Goal: Task Accomplishment & Management: Manage account settings

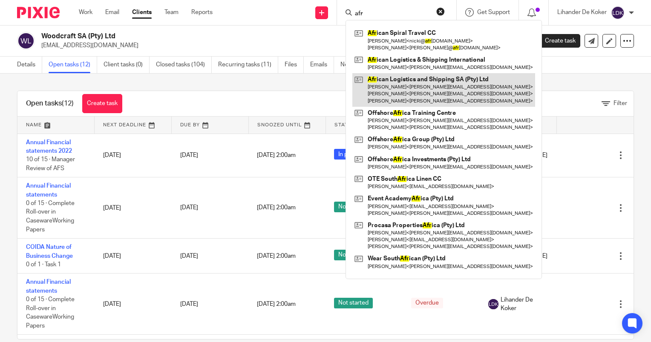
type input "afr"
click at [394, 83] on link at bounding box center [443, 90] width 183 height 34
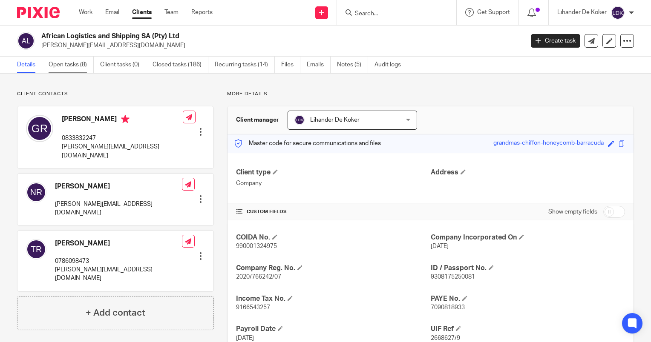
click at [67, 66] on link "Open tasks (8)" at bounding box center [71, 65] width 45 height 17
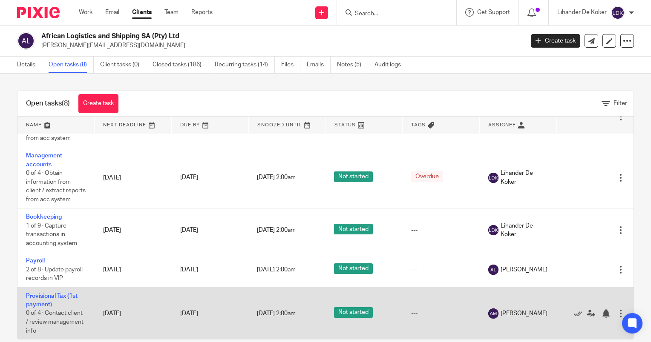
scroll to position [272, 0]
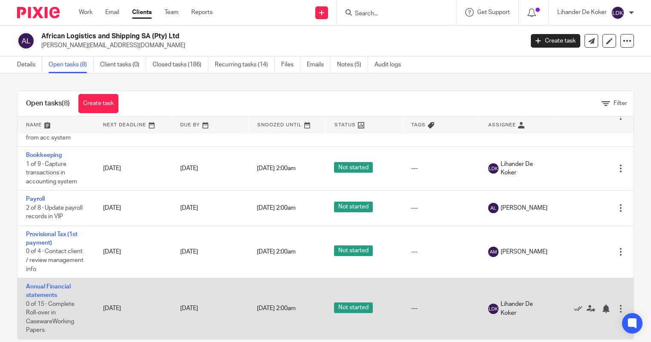
click at [47, 291] on td "Annual Financial statements 0 of 15 · Complete Roll-over in CasewareWorking Pap…" at bounding box center [55, 309] width 77 height 61
click at [44, 292] on link "Annual Financial statements" at bounding box center [48, 291] width 45 height 14
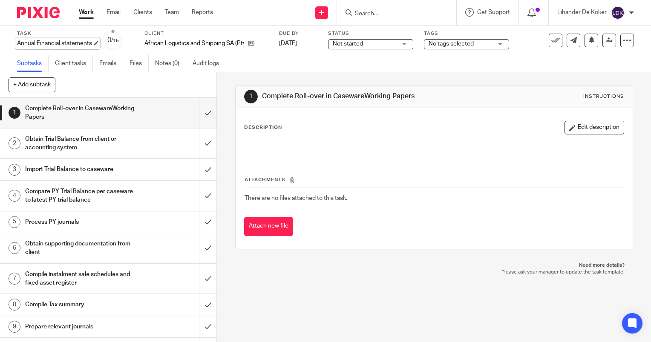
click at [53, 44] on div "Annual Financial statements Save Annual Financial statements" at bounding box center [54, 43] width 75 height 9
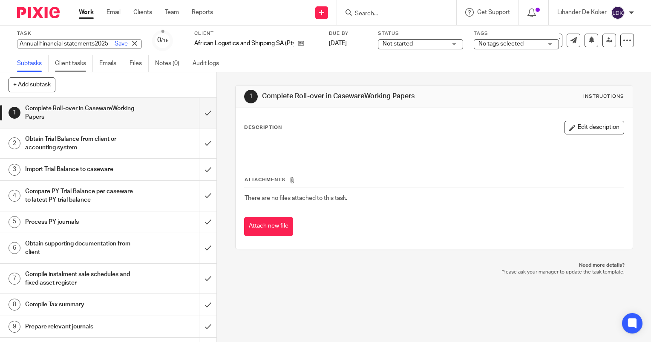
scroll to position [0, 14]
click at [80, 40] on input "Annual Financial statements2025" at bounding box center [79, 44] width 125 height 10
type input "Annual Financial statements 2025"
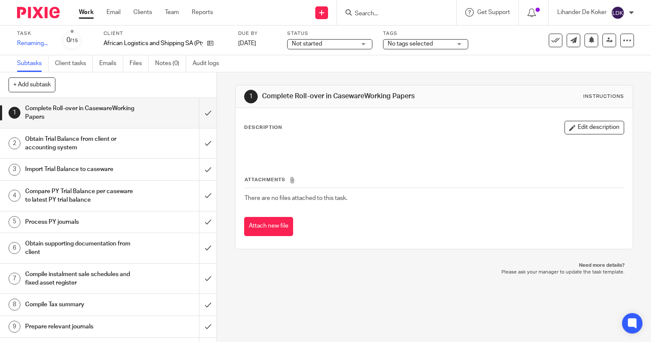
click at [271, 62] on div "Subtasks Client tasks Emails Files Notes (0) Audit logs" at bounding box center [325, 63] width 651 height 17
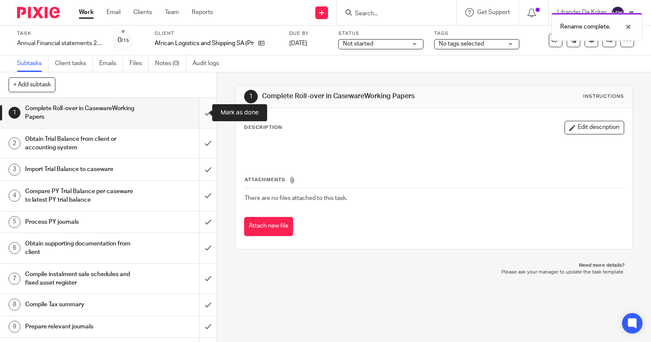
click at [201, 111] on input "submit" at bounding box center [108, 113] width 216 height 30
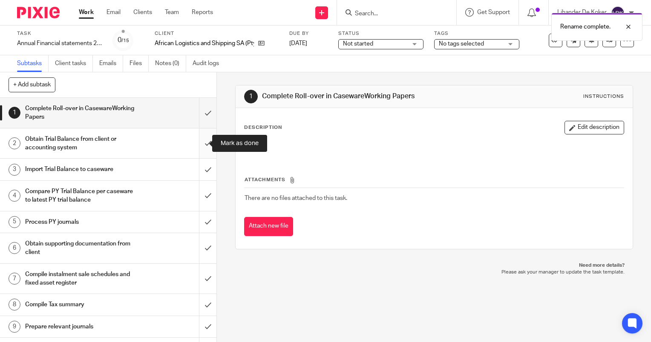
click at [197, 147] on input "submit" at bounding box center [108, 144] width 216 height 30
click at [199, 166] on input "submit" at bounding box center [108, 169] width 216 height 21
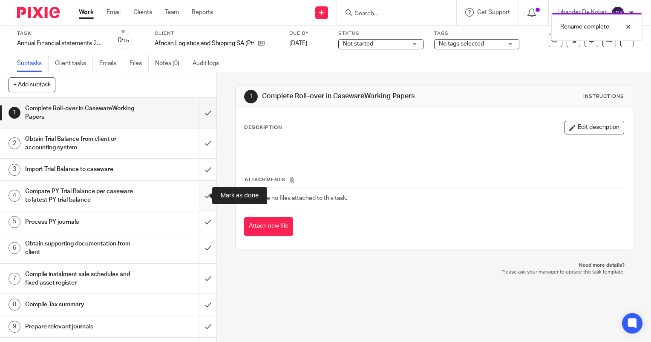
click at [199, 191] on input "submit" at bounding box center [108, 196] width 216 height 30
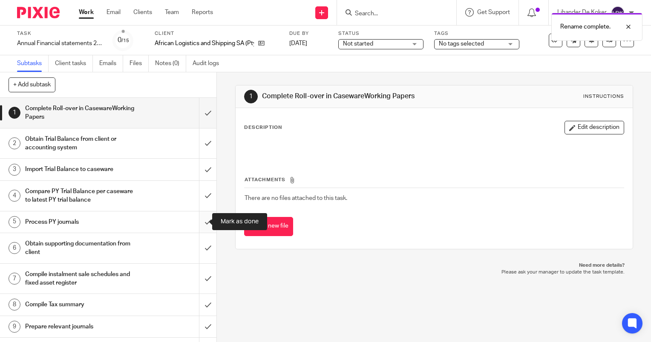
click at [202, 222] on input "submit" at bounding box center [108, 222] width 216 height 21
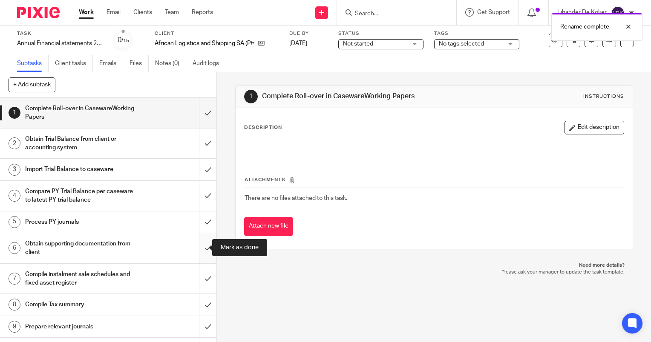
click at [201, 247] on input "submit" at bounding box center [108, 248] width 216 height 30
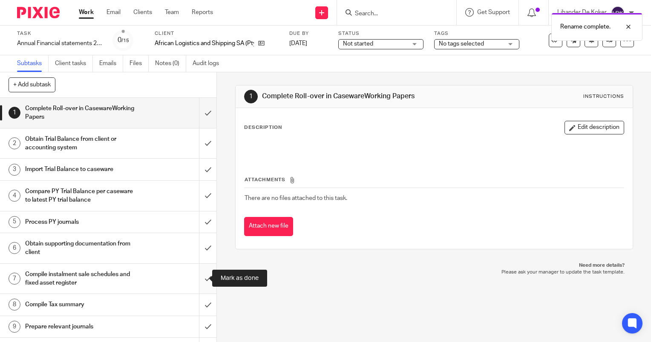
click at [199, 271] on input "submit" at bounding box center [108, 279] width 216 height 30
click at [201, 307] on input "submit" at bounding box center [108, 304] width 216 height 21
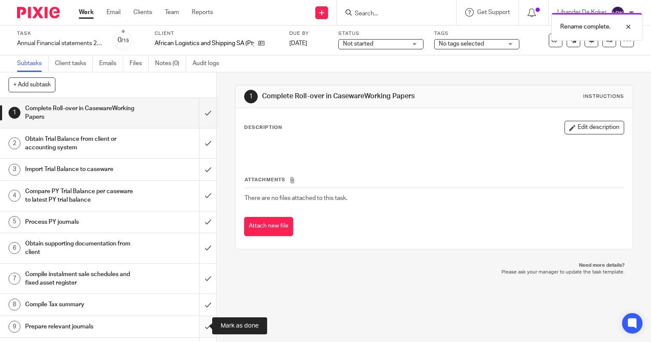
click at [201, 326] on input "submit" at bounding box center [108, 327] width 216 height 21
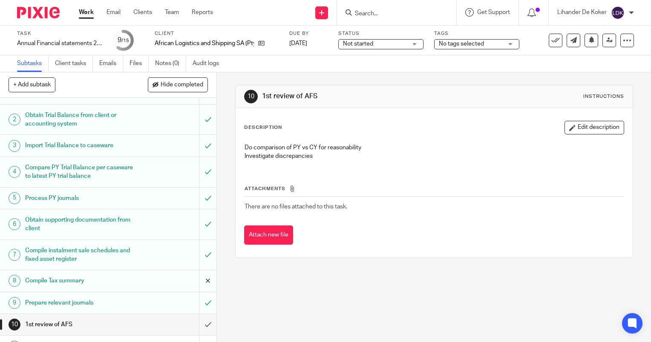
scroll to position [43, 0]
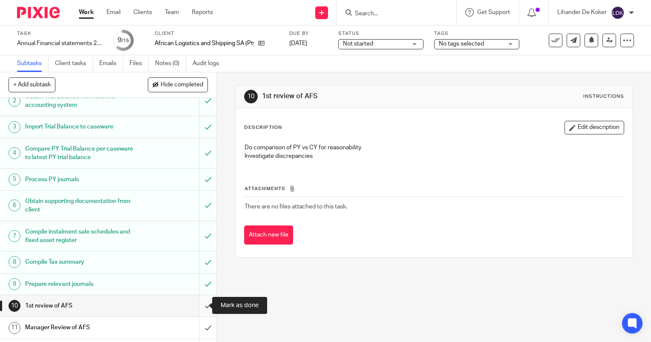
click at [199, 308] on input "submit" at bounding box center [108, 306] width 216 height 21
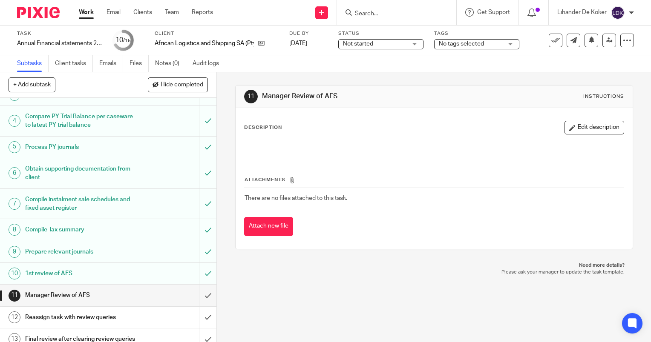
scroll to position [128, 0]
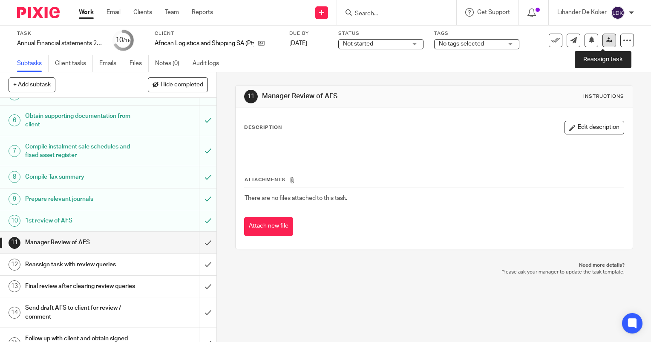
click at [606, 39] on icon at bounding box center [609, 40] width 6 height 6
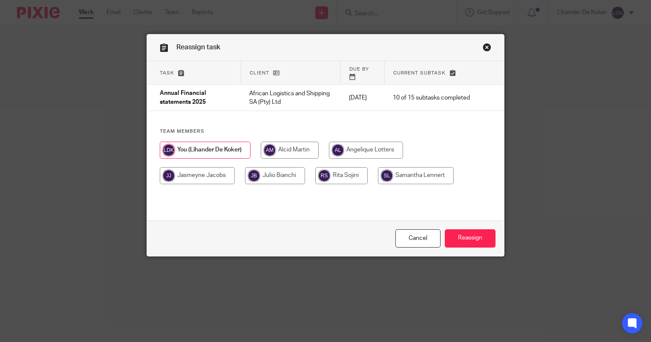
click at [276, 142] on input "radio" at bounding box center [290, 150] width 58 height 17
radio input "true"
click at [476, 237] on input "Reassign" at bounding box center [470, 239] width 51 height 18
